Goal: Browse casually

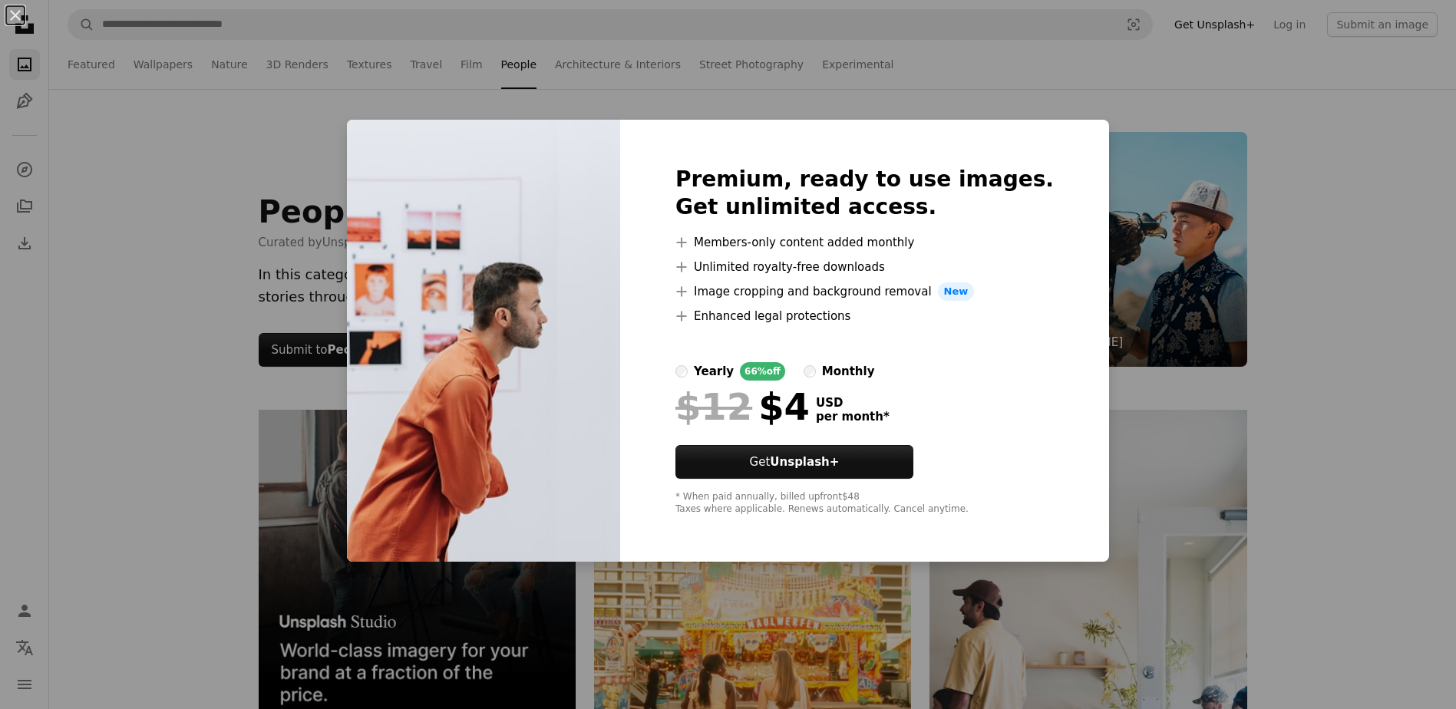
scroll to position [691, 0]
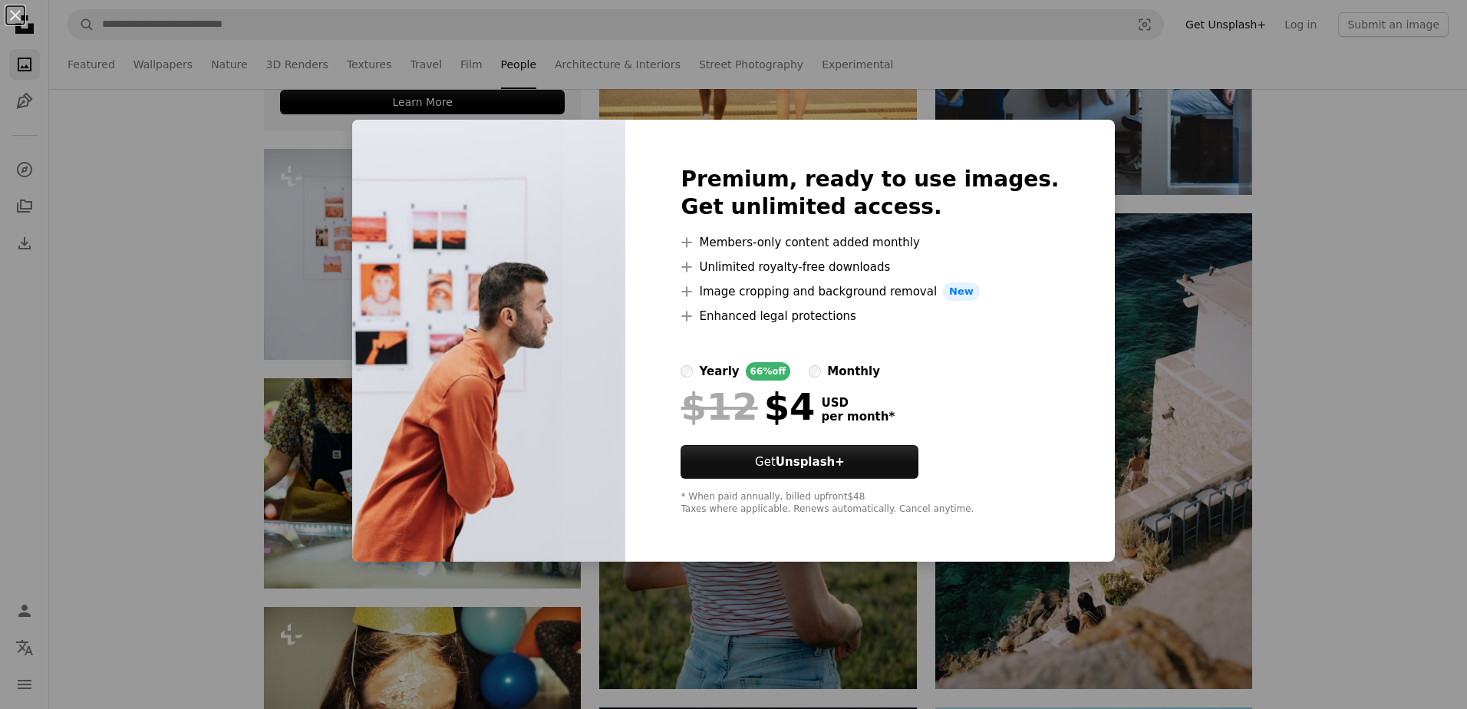
click at [87, 394] on div "An X shape Premium, ready to use images. Get unlimited access. A plus sign Memb…" at bounding box center [733, 354] width 1467 height 709
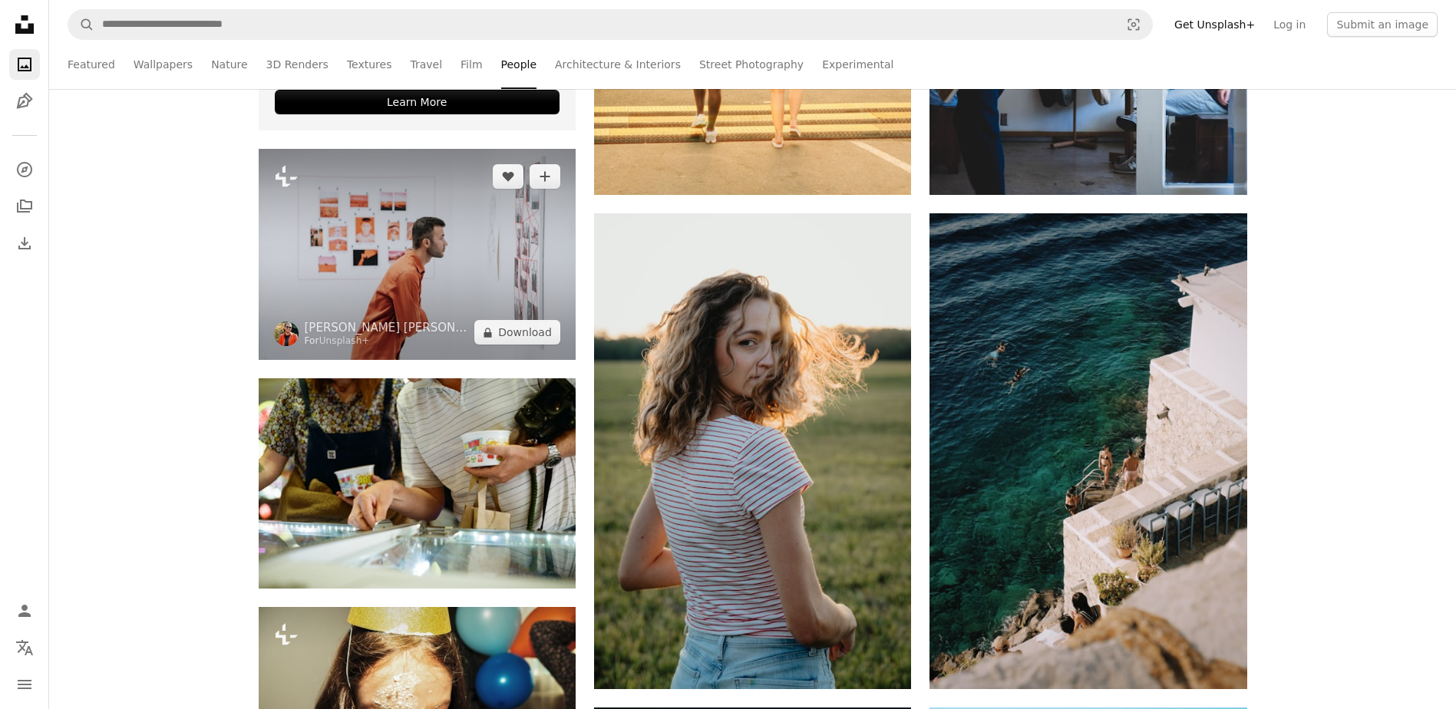
click at [322, 271] on img at bounding box center [417, 254] width 317 height 211
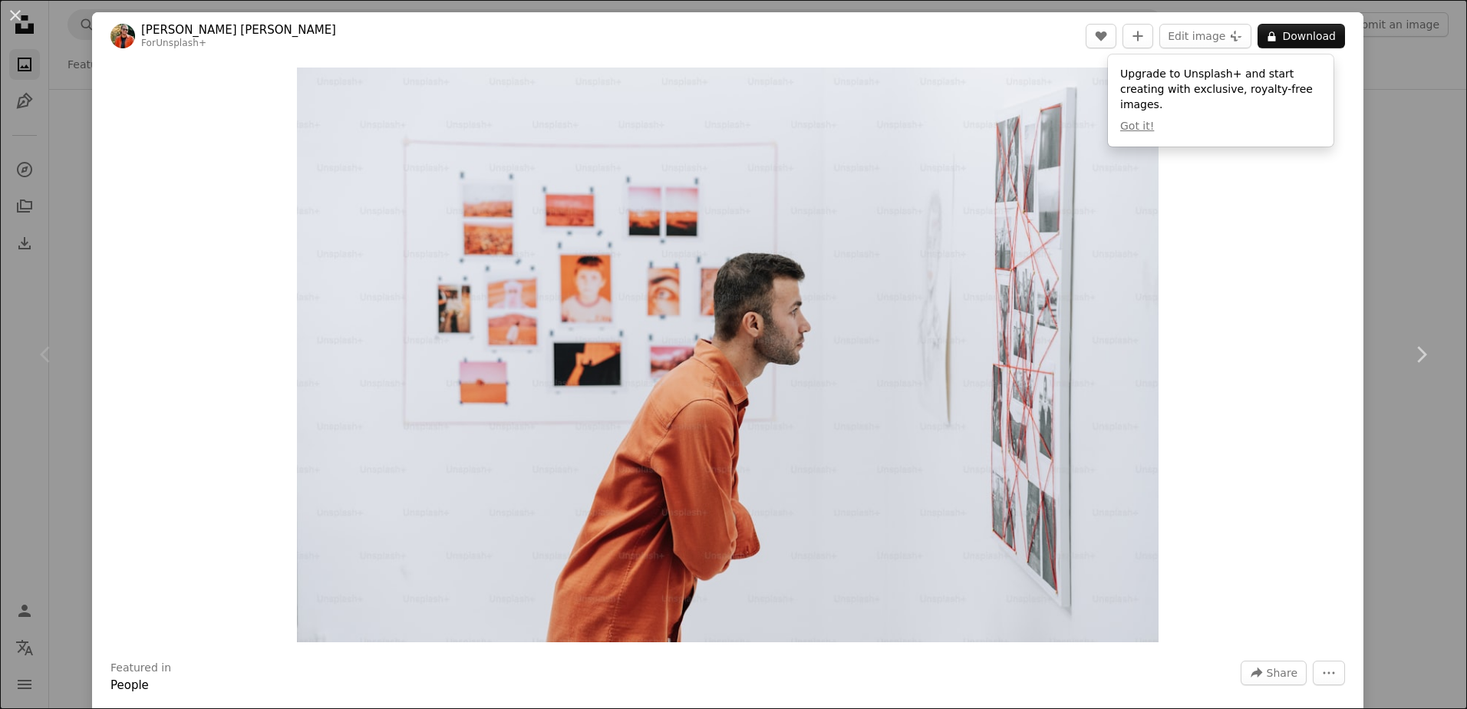
click at [1264, 403] on div "Zoom in" at bounding box center [728, 355] width 1272 height 590
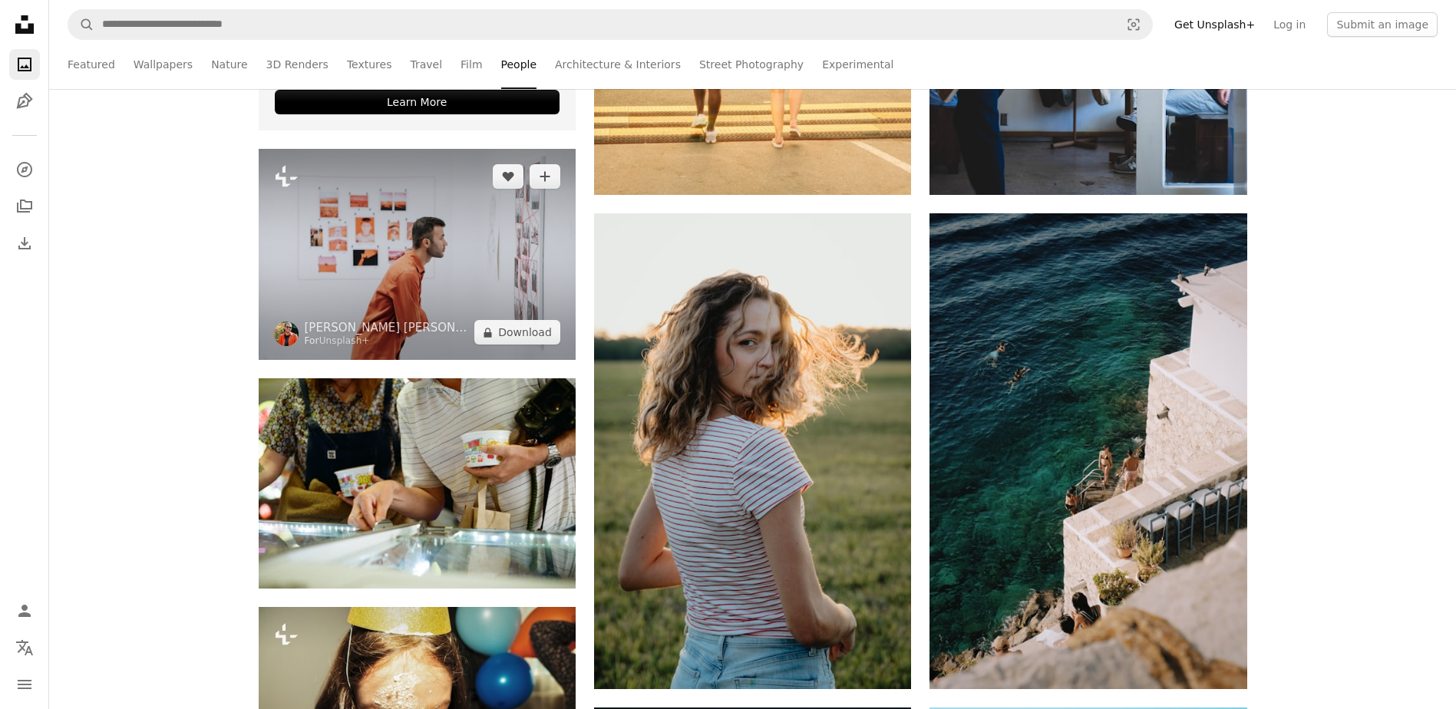
click at [487, 302] on img at bounding box center [417, 254] width 317 height 211
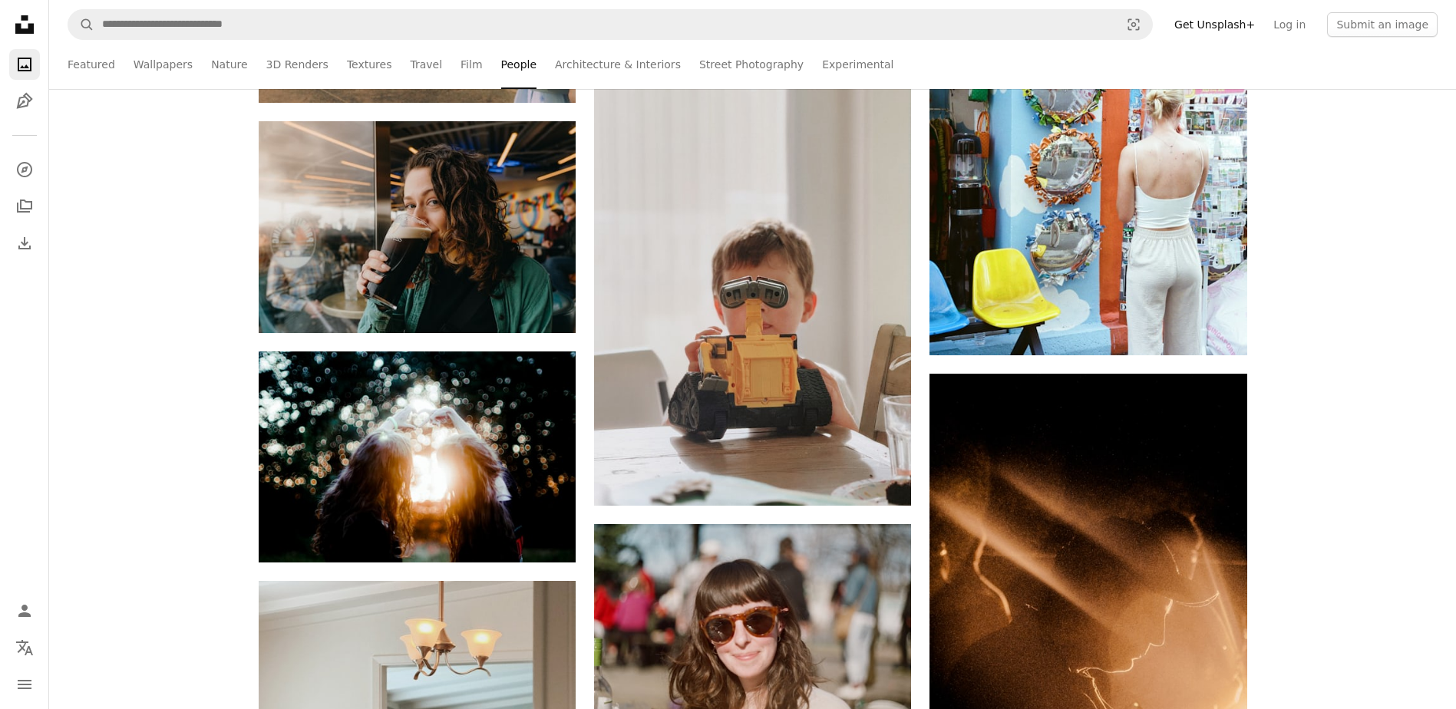
scroll to position [6753, 0]
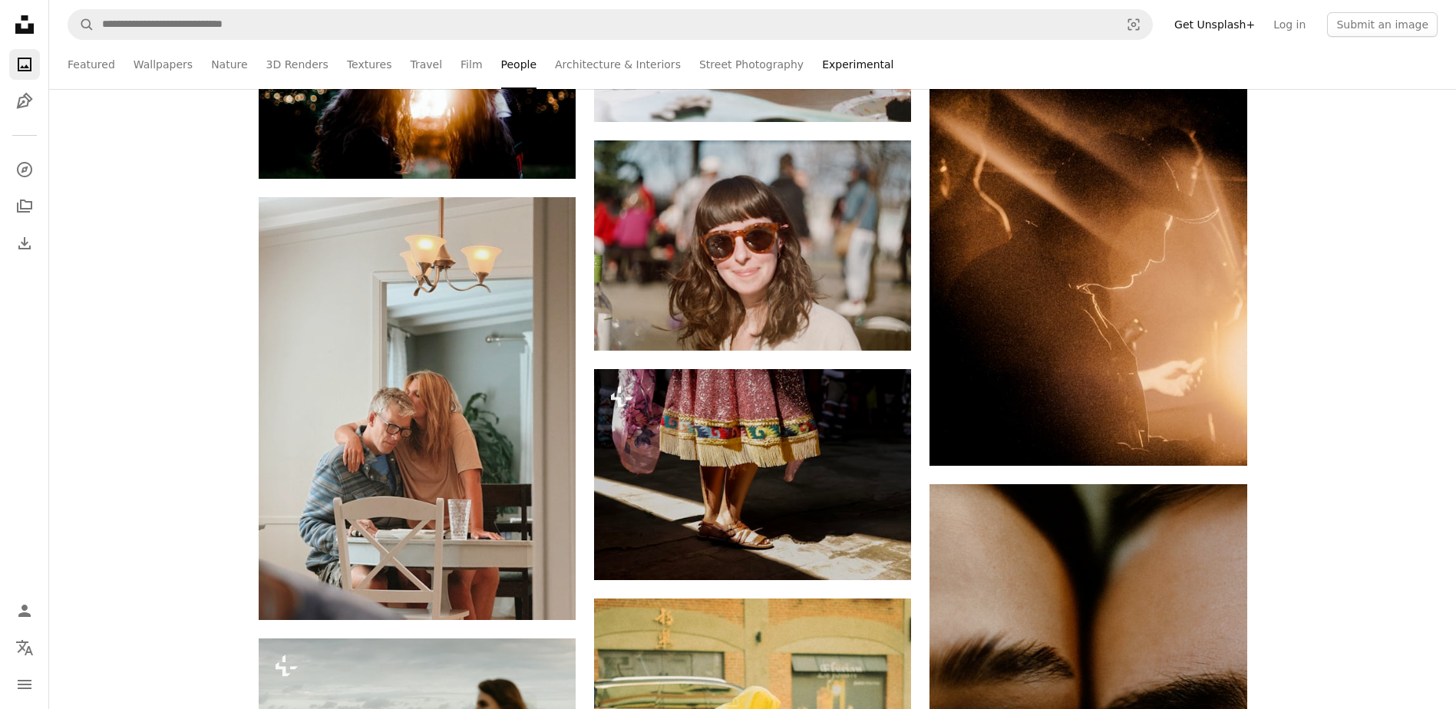
click at [842, 64] on link "Experimental" at bounding box center [857, 64] width 71 height 49
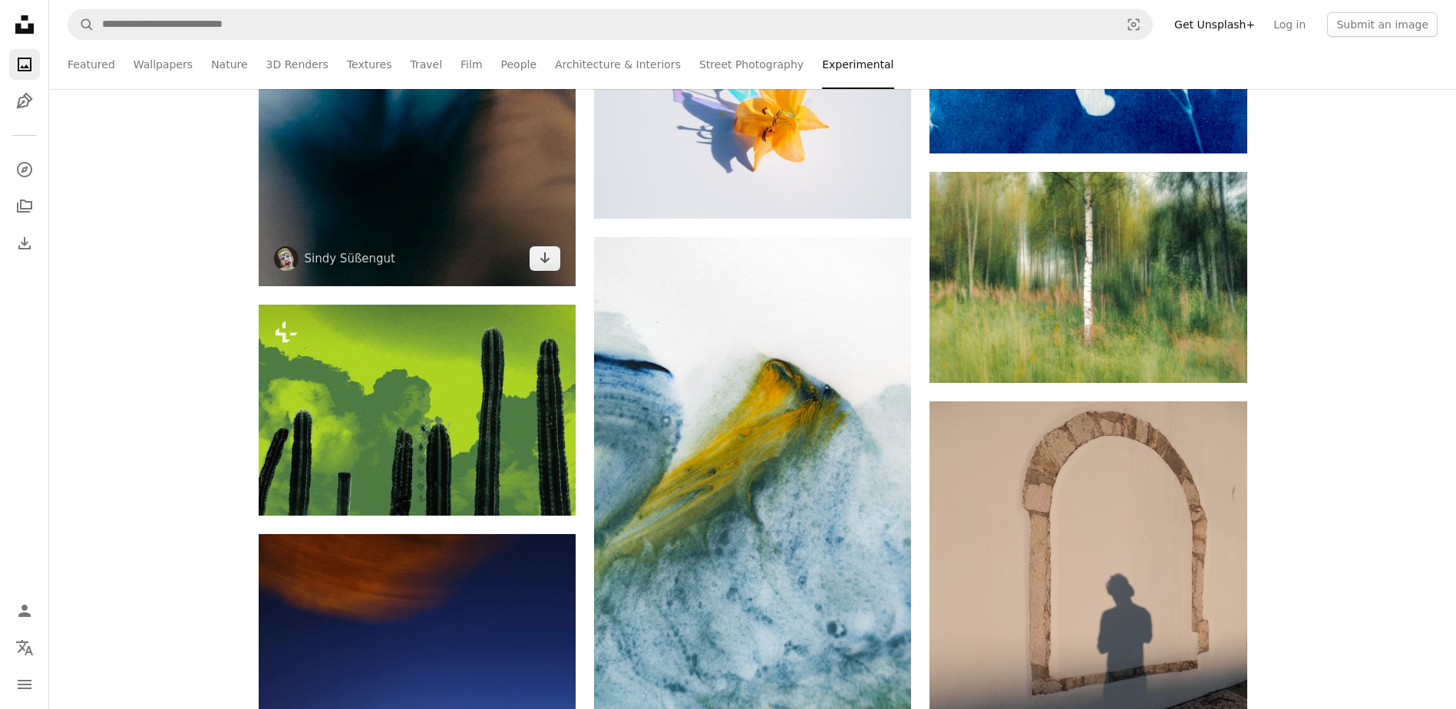
scroll to position [19261, 0]
